Goal: Navigation & Orientation: Find specific page/section

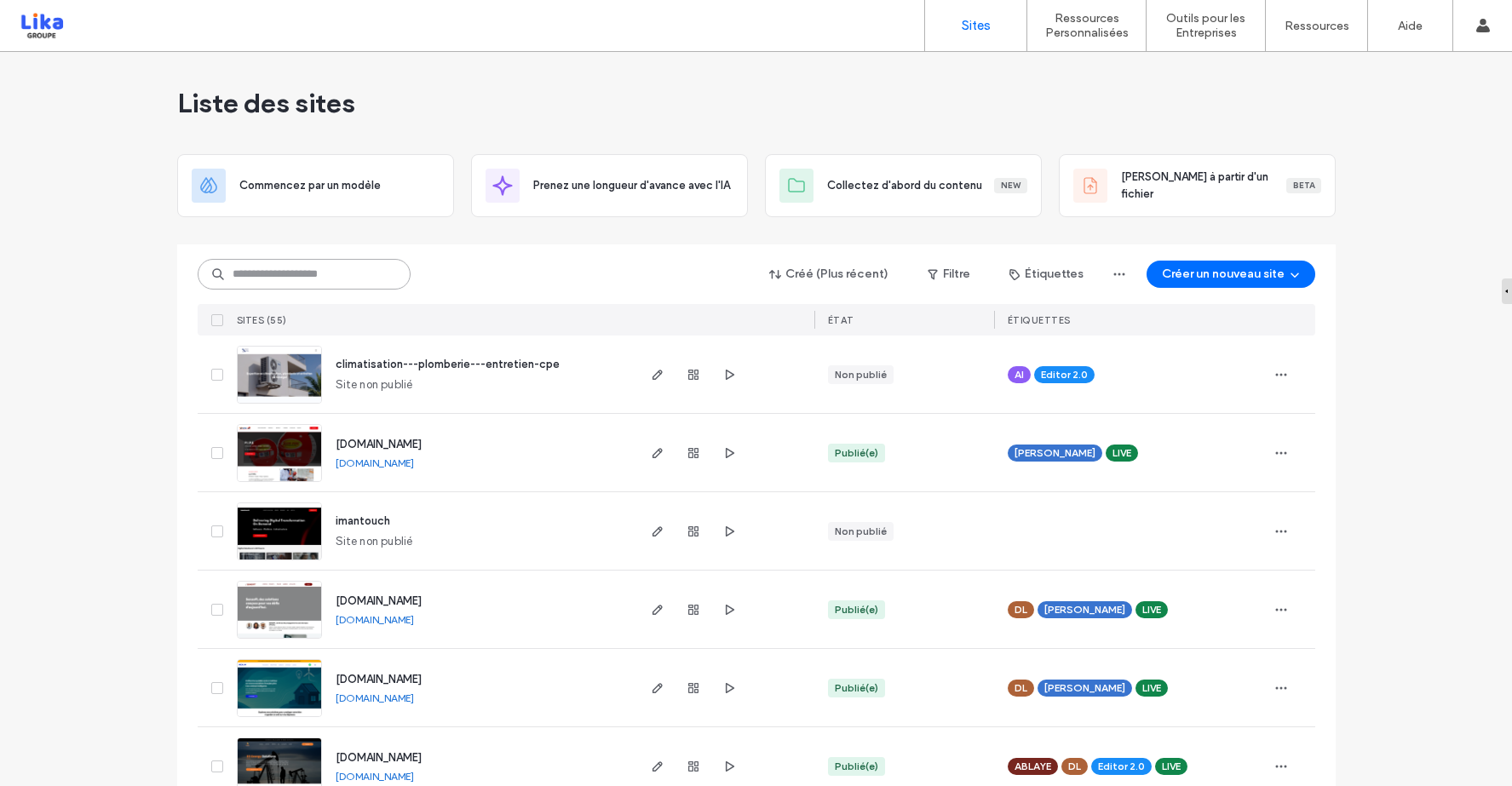
click at [344, 274] on input at bounding box center [304, 274] width 213 height 31
type input "******"
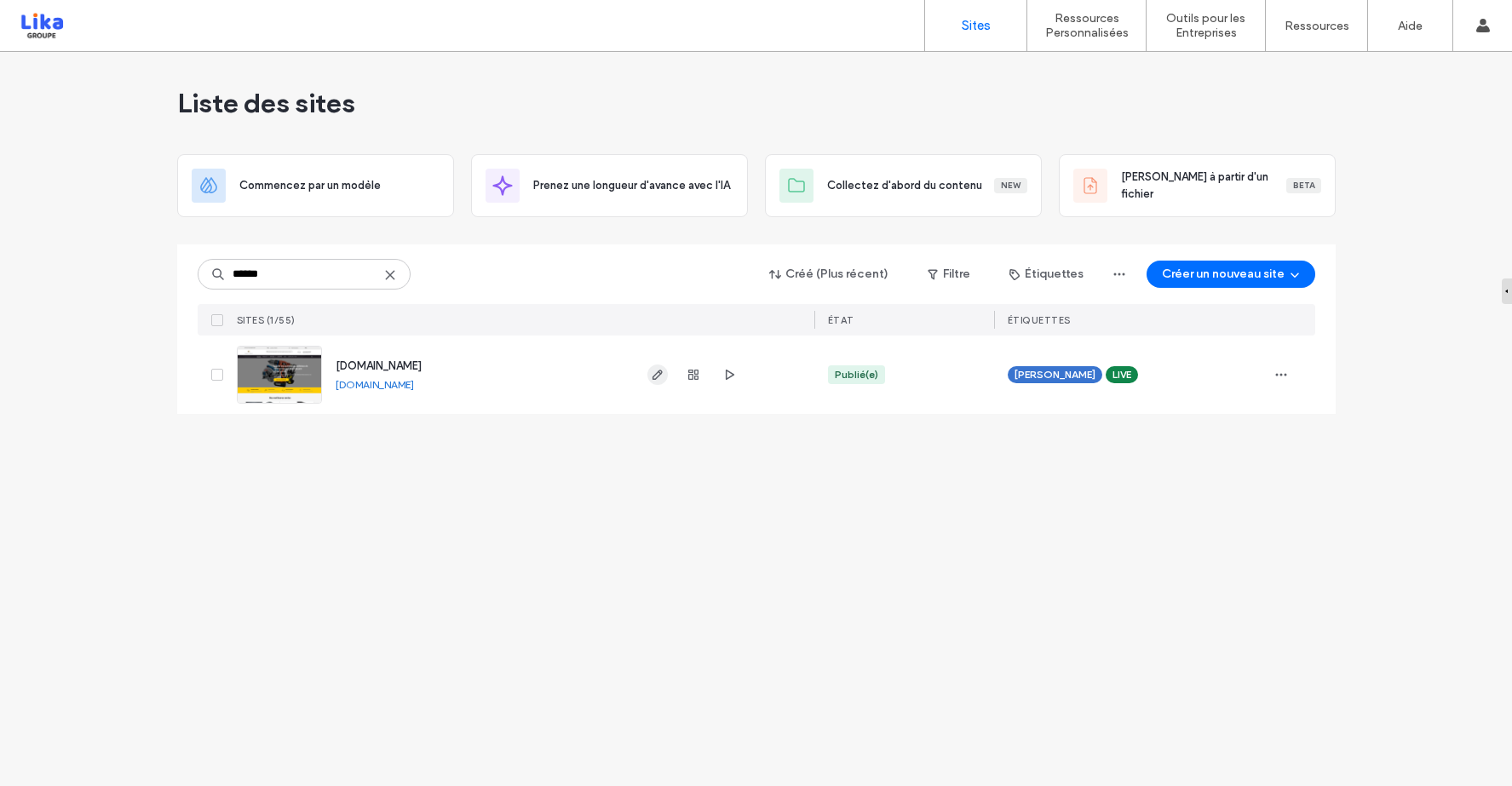
click at [657, 382] on span "button" at bounding box center [657, 374] width 21 height 21
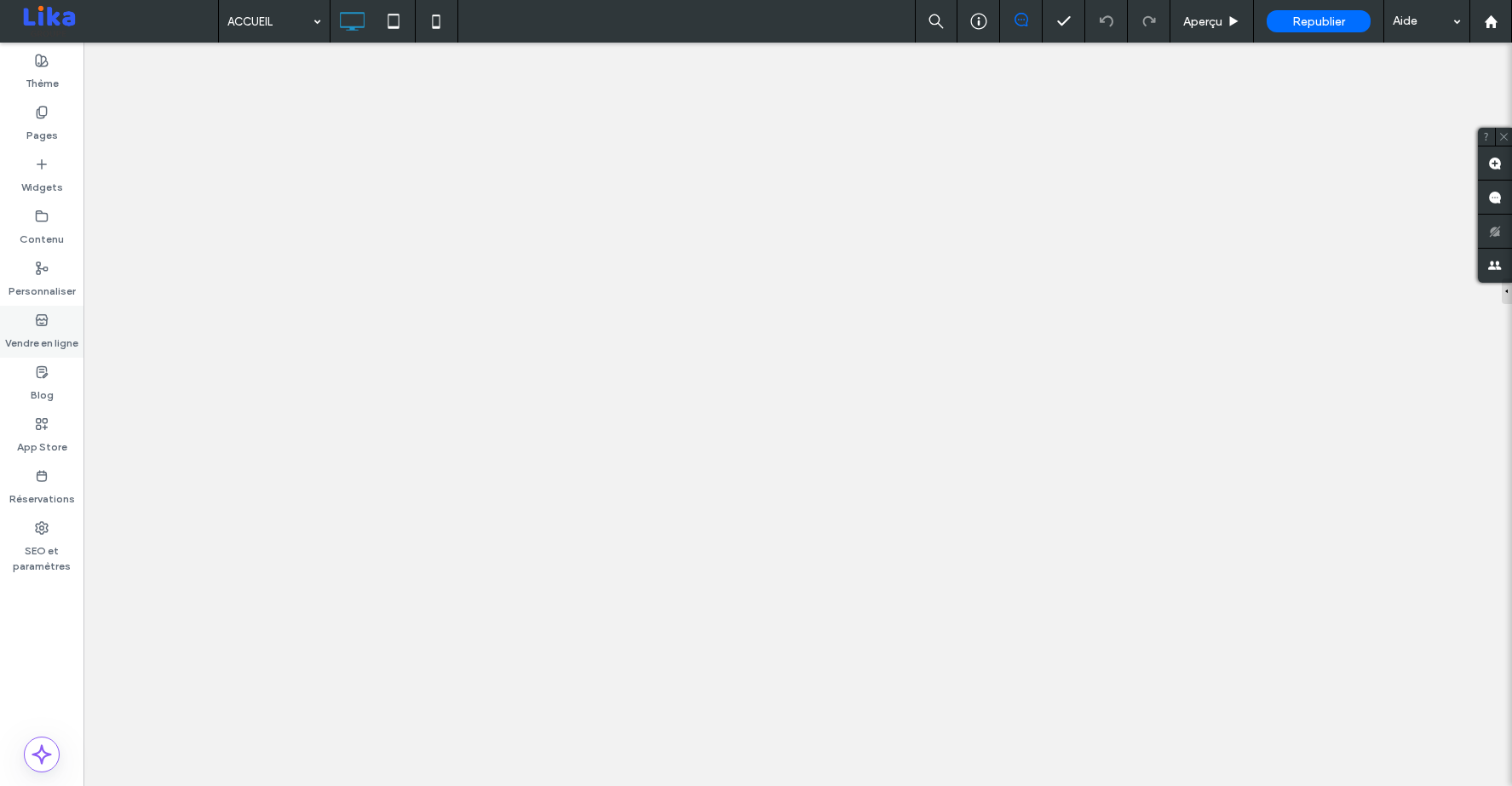
click at [47, 331] on label "Vendre en ligne" at bounding box center [41, 339] width 73 height 24
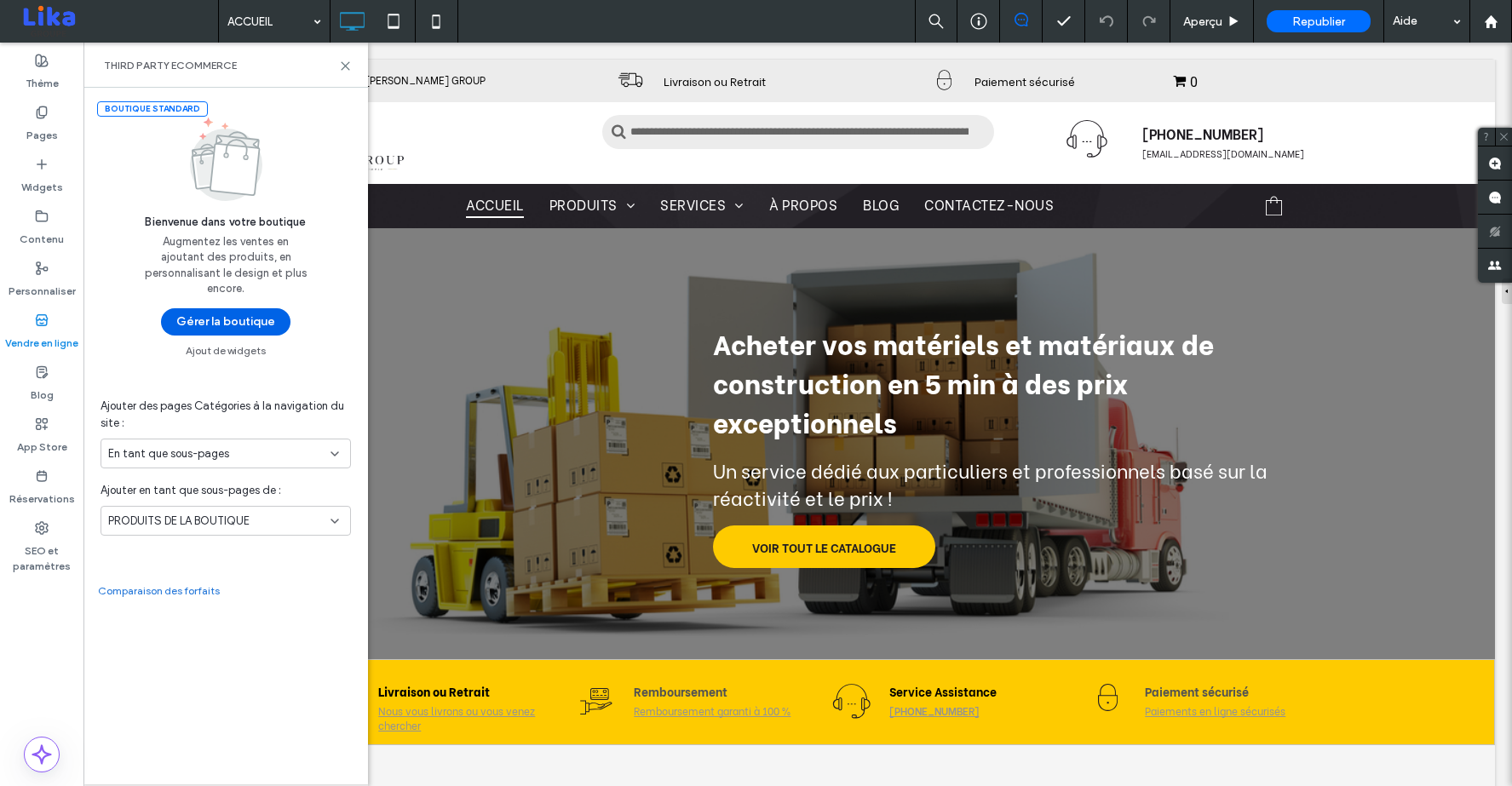
click at [235, 316] on button "Gérer la boutique" at bounding box center [225, 321] width 130 height 27
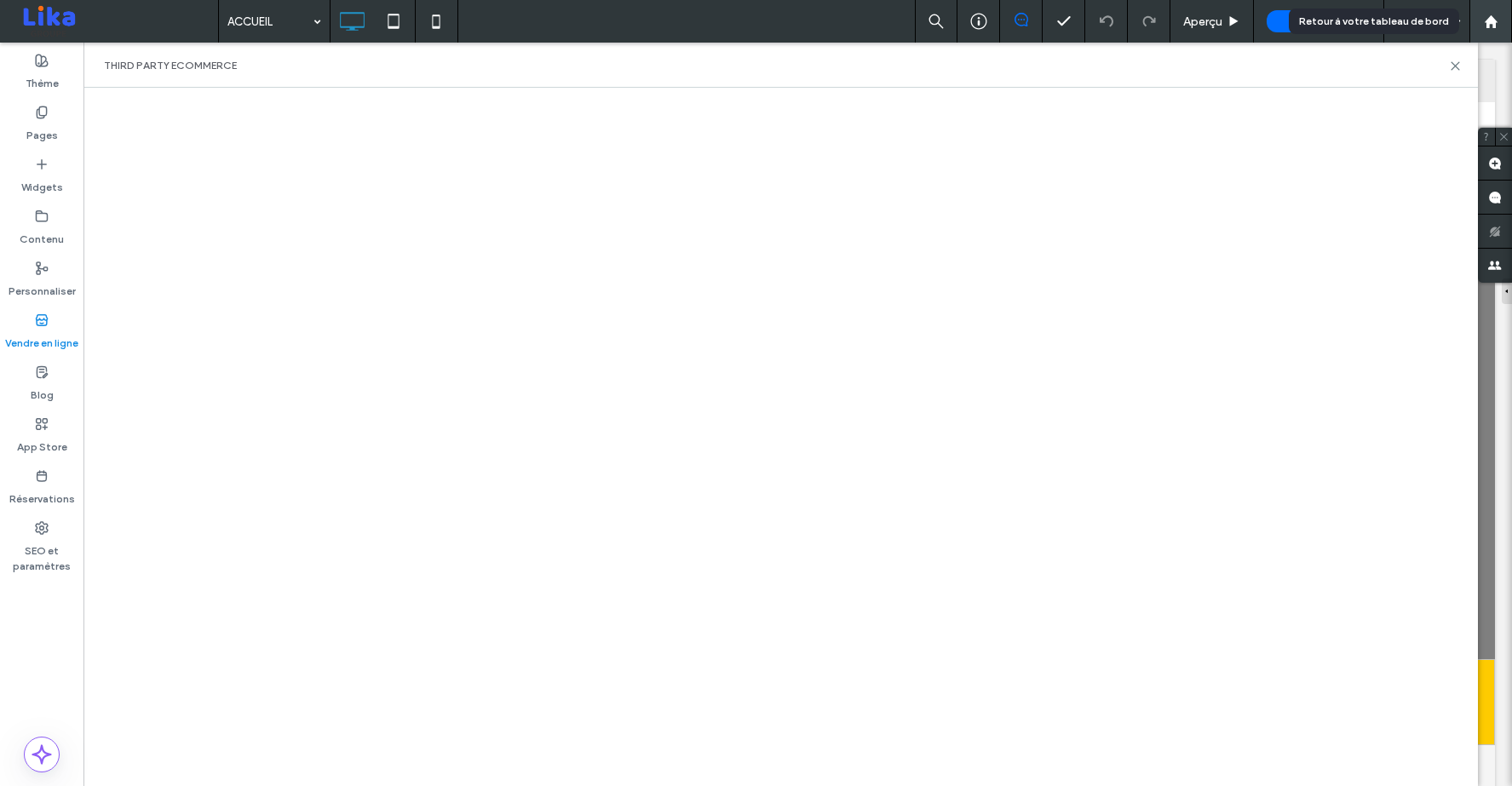
click at [1485, 24] on icon at bounding box center [1491, 22] width 15 height 15
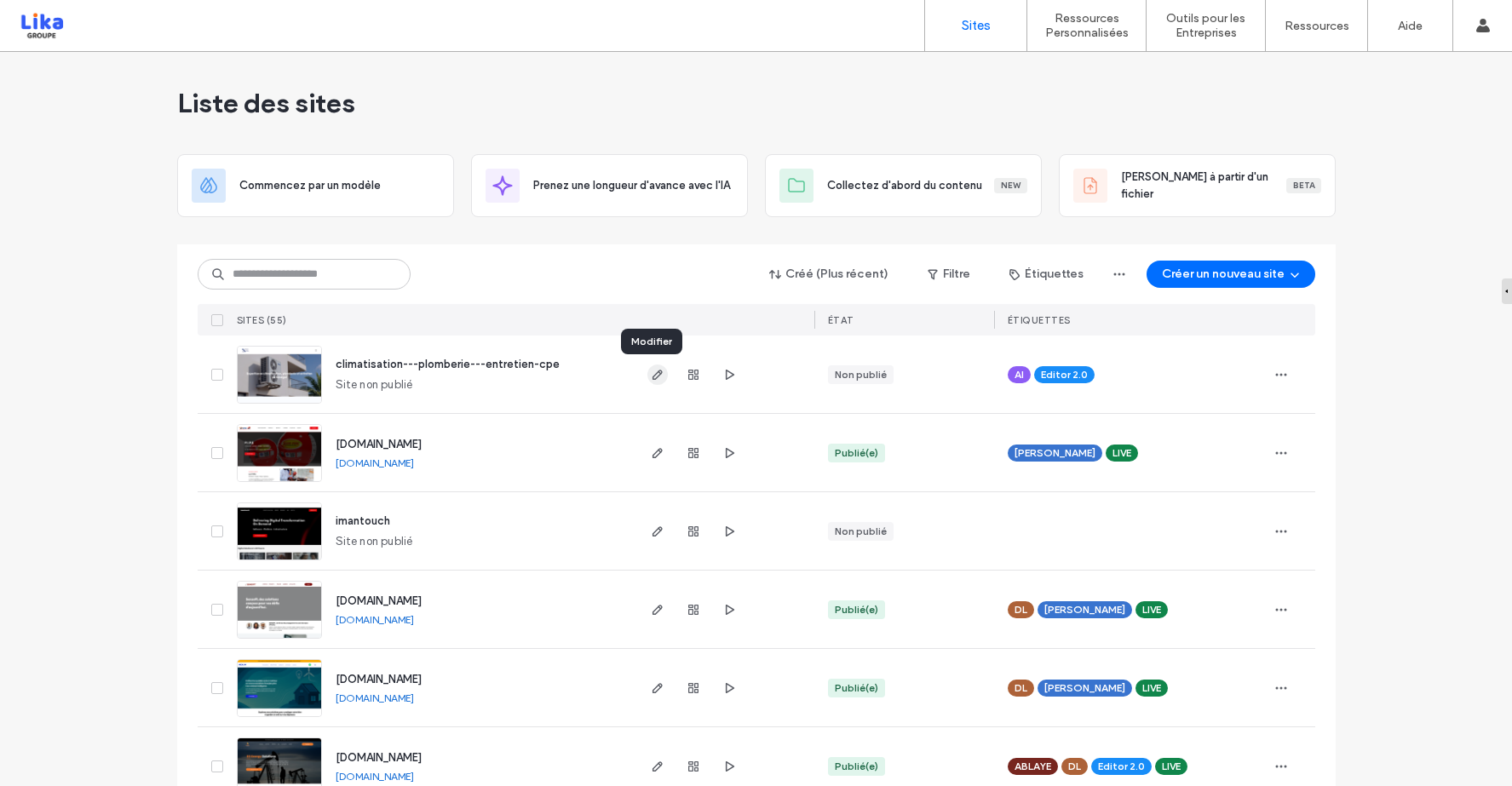
click at [651, 374] on icon "button" at bounding box center [657, 374] width 14 height 14
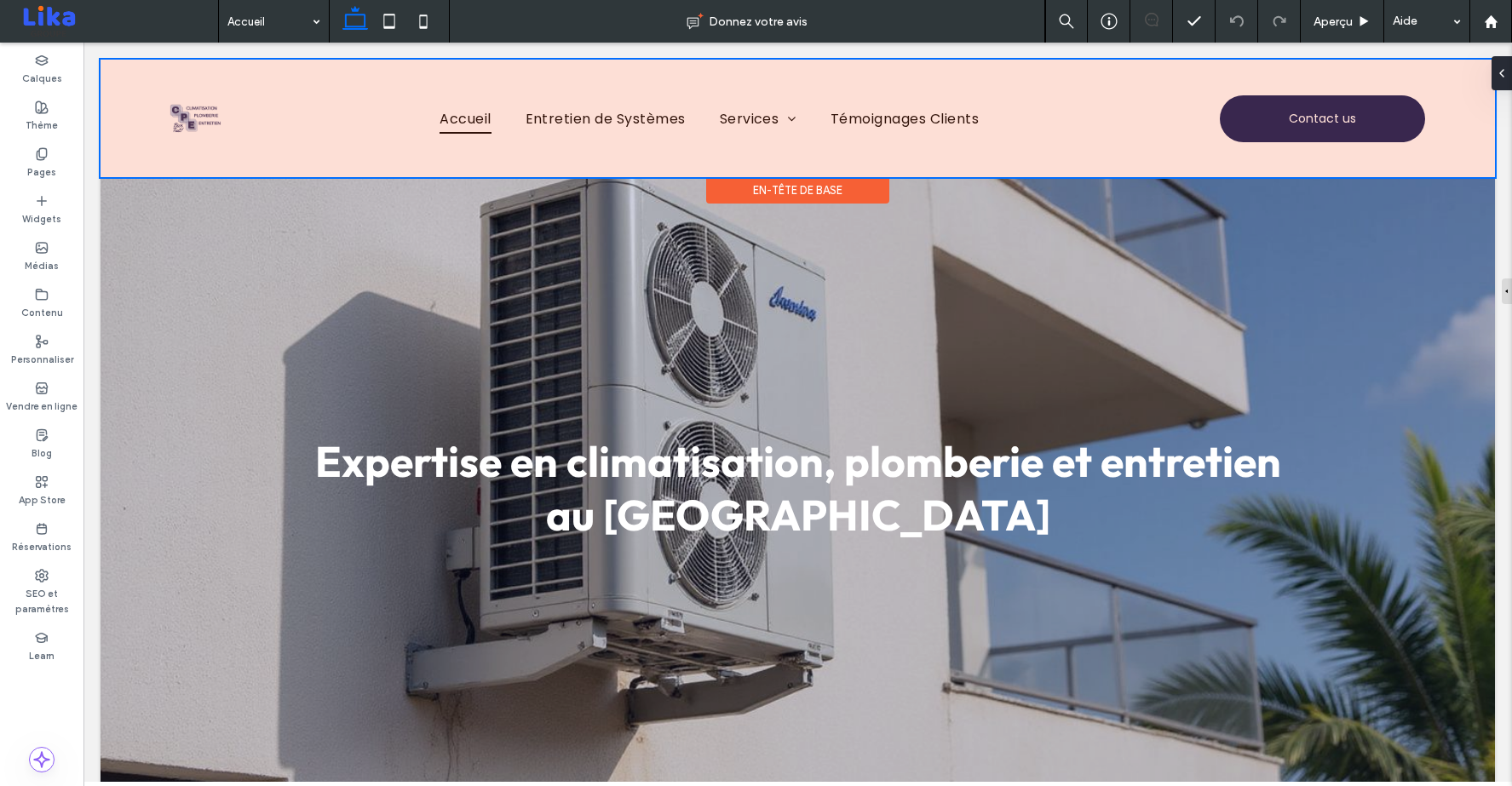
click at [195, 121] on div at bounding box center [798, 119] width 1394 height 118
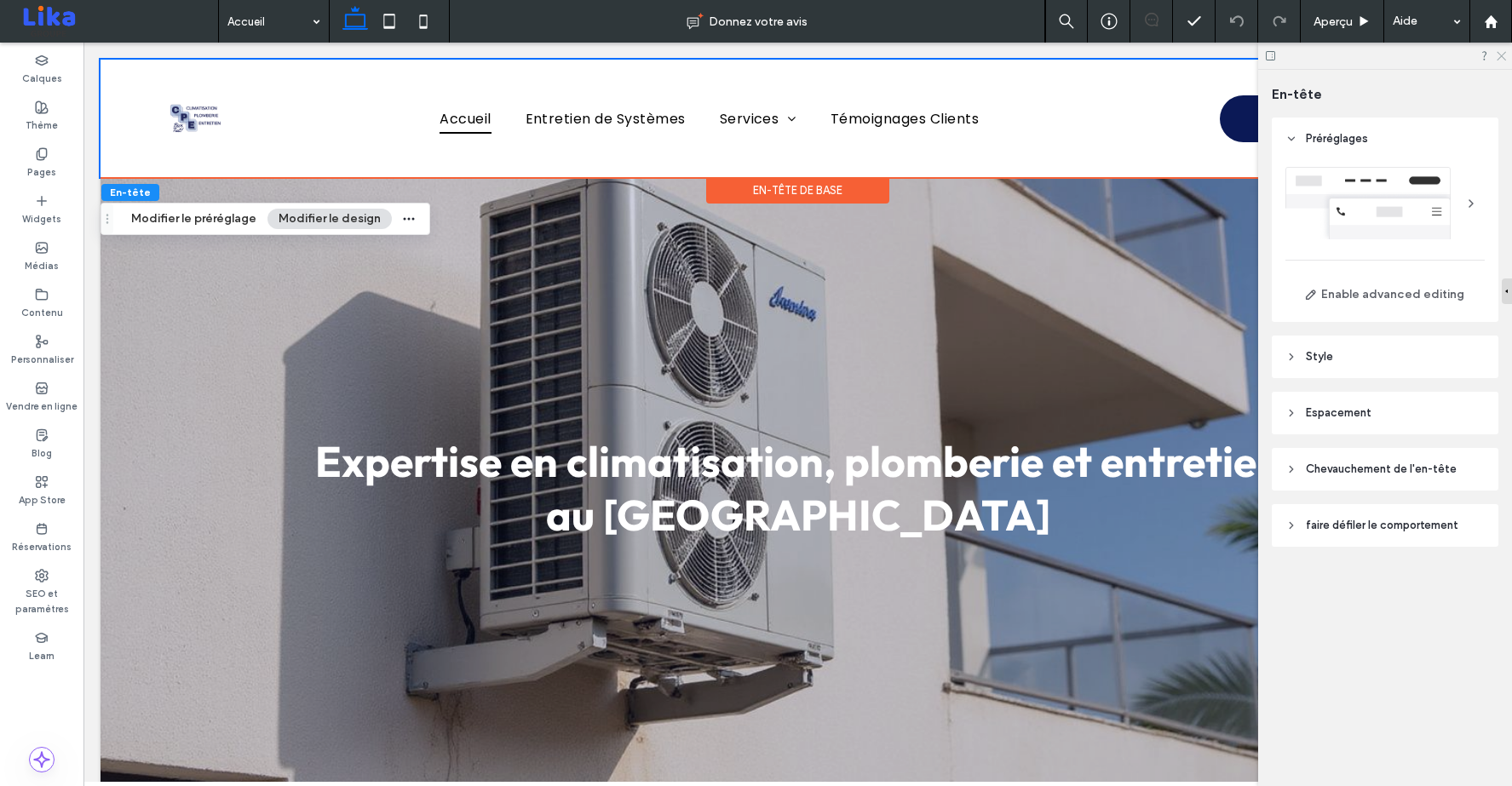
click at [1501, 60] on icon at bounding box center [1501, 55] width 11 height 11
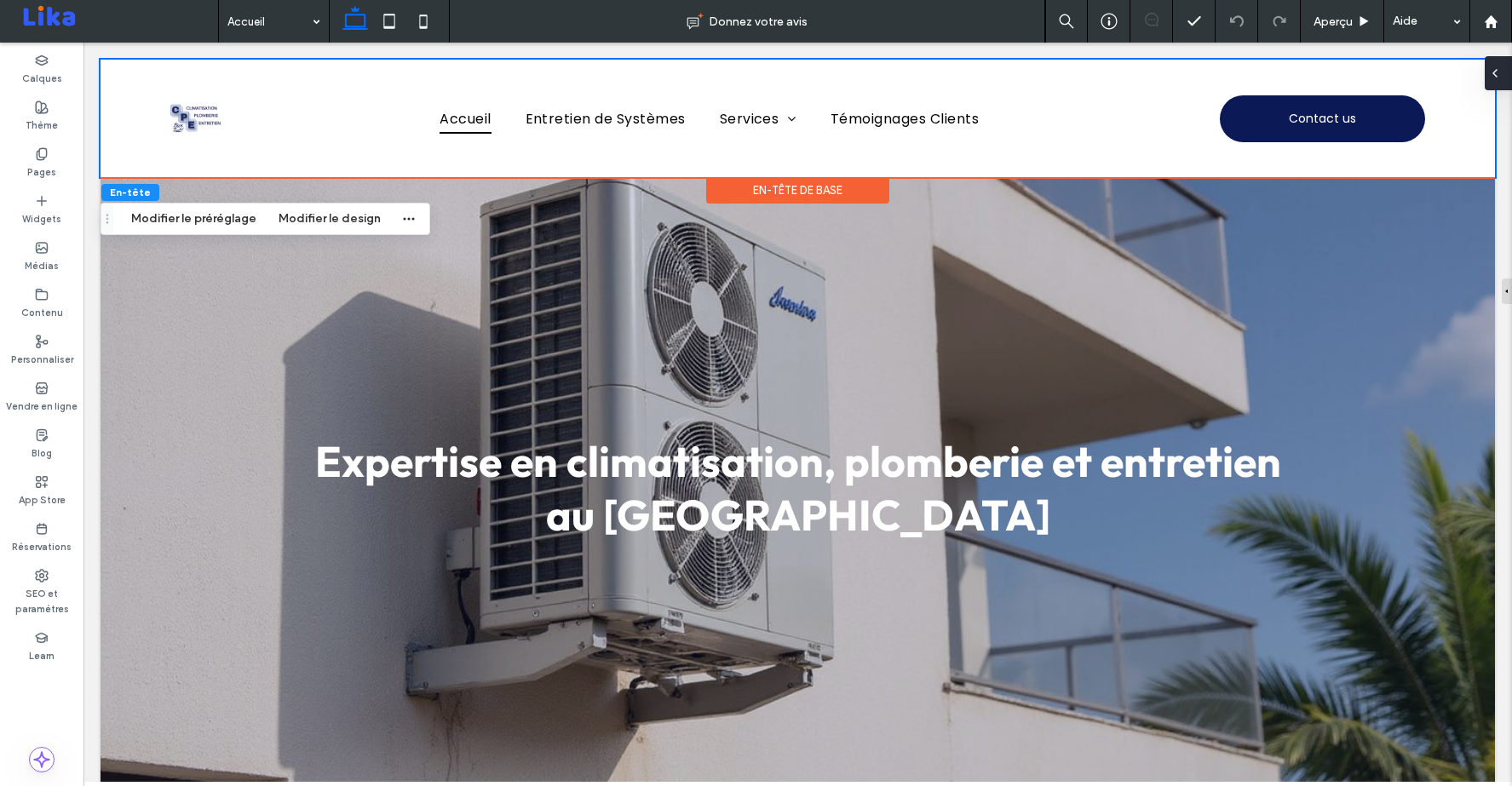
click at [1499, 72] on icon at bounding box center [1494, 73] width 14 height 14
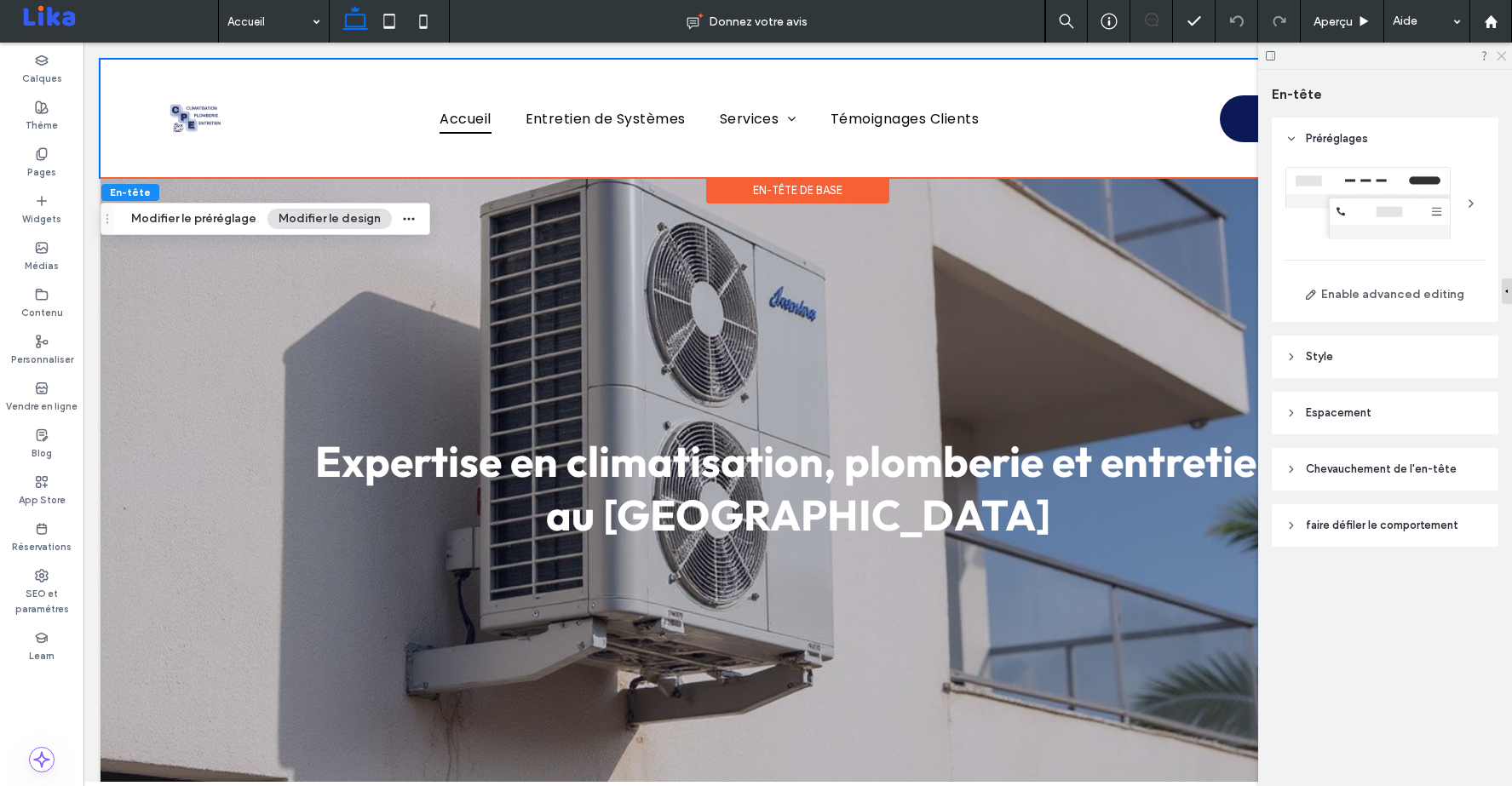
click at [1501, 53] on icon at bounding box center [1501, 55] width 11 height 11
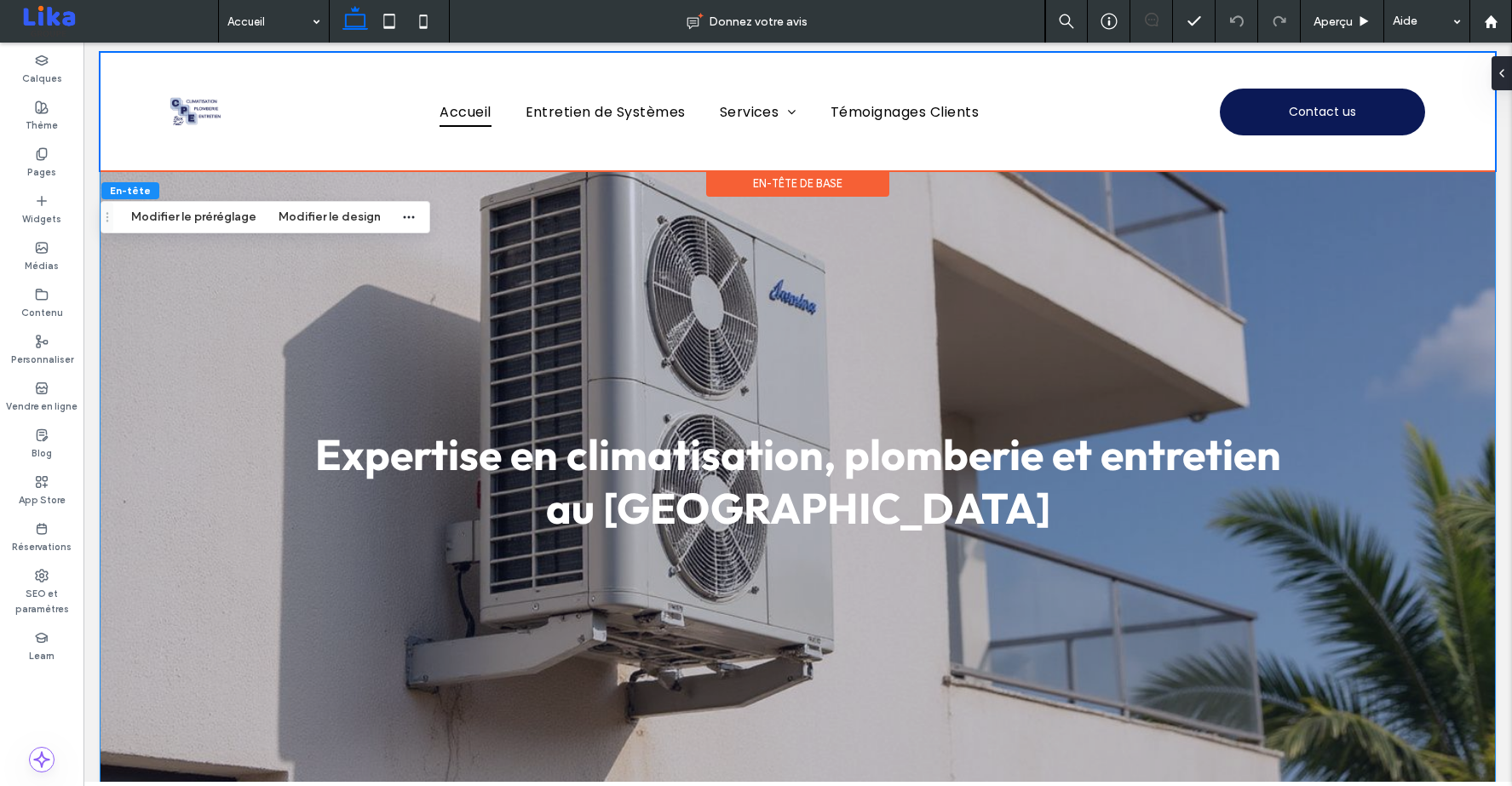
click at [1385, 565] on div "Expertise en climatisation, plomberie et entretien au Sénégal" at bounding box center [798, 481] width 1394 height 622
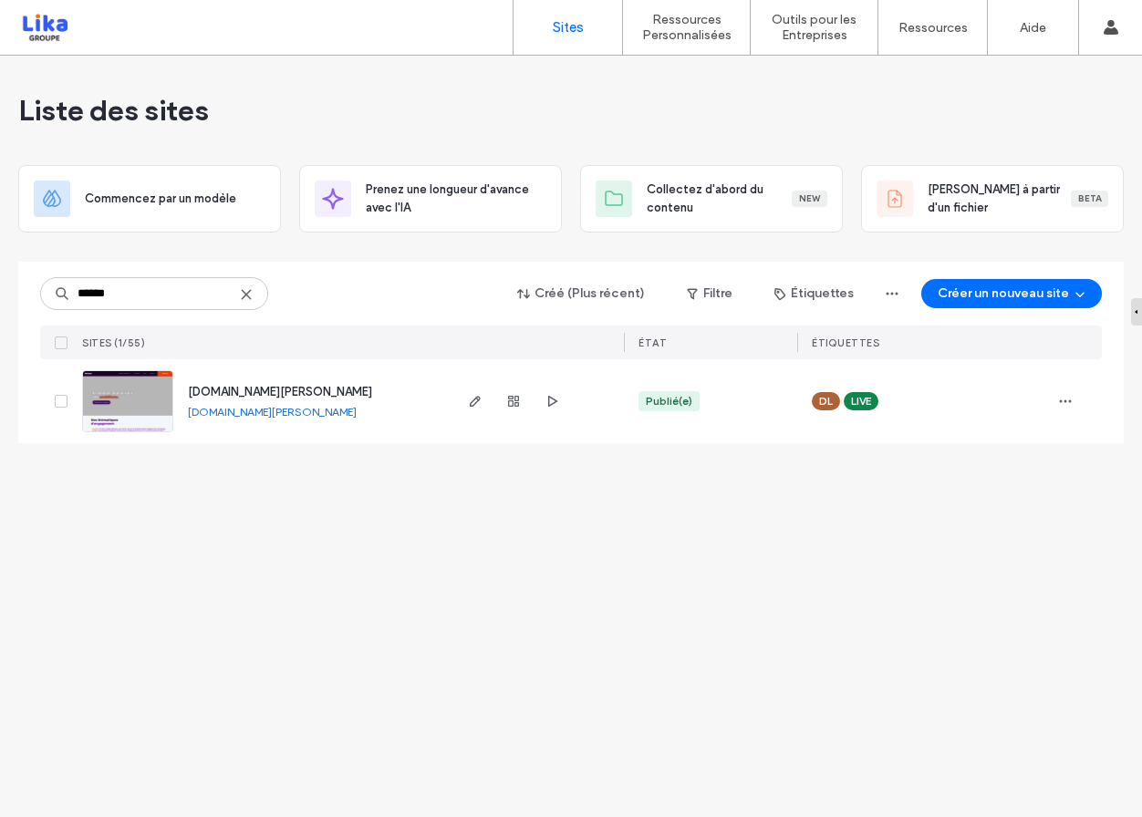
type input "******"
click at [242, 413] on link "www.melotek.co" at bounding box center [272, 412] width 169 height 14
